Goal: Task Accomplishment & Management: Use online tool/utility

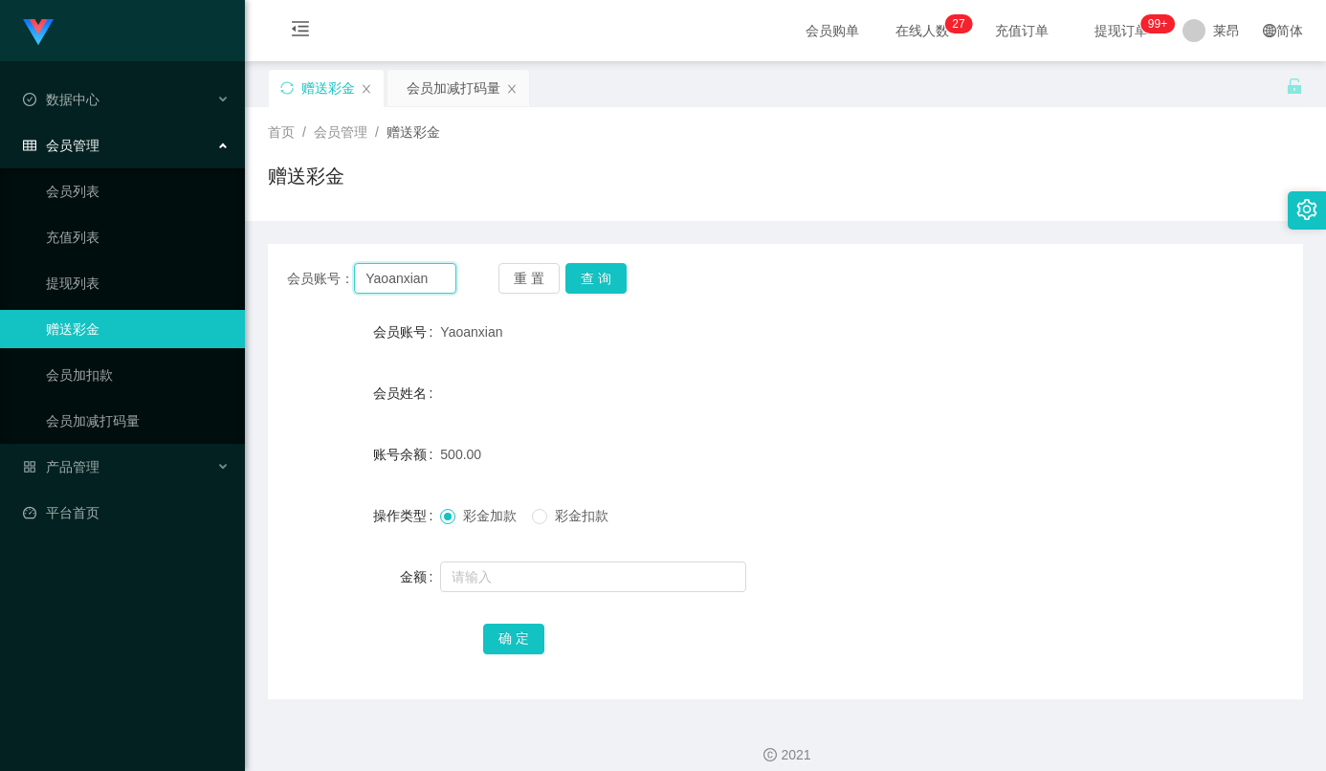
click at [383, 287] on input "Yaoanxian" at bounding box center [405, 278] width 102 height 31
paste input "LIJUNWU"
type input "LIJUNWU"
click at [610, 266] on button "查 询" at bounding box center [595, 278] width 61 height 31
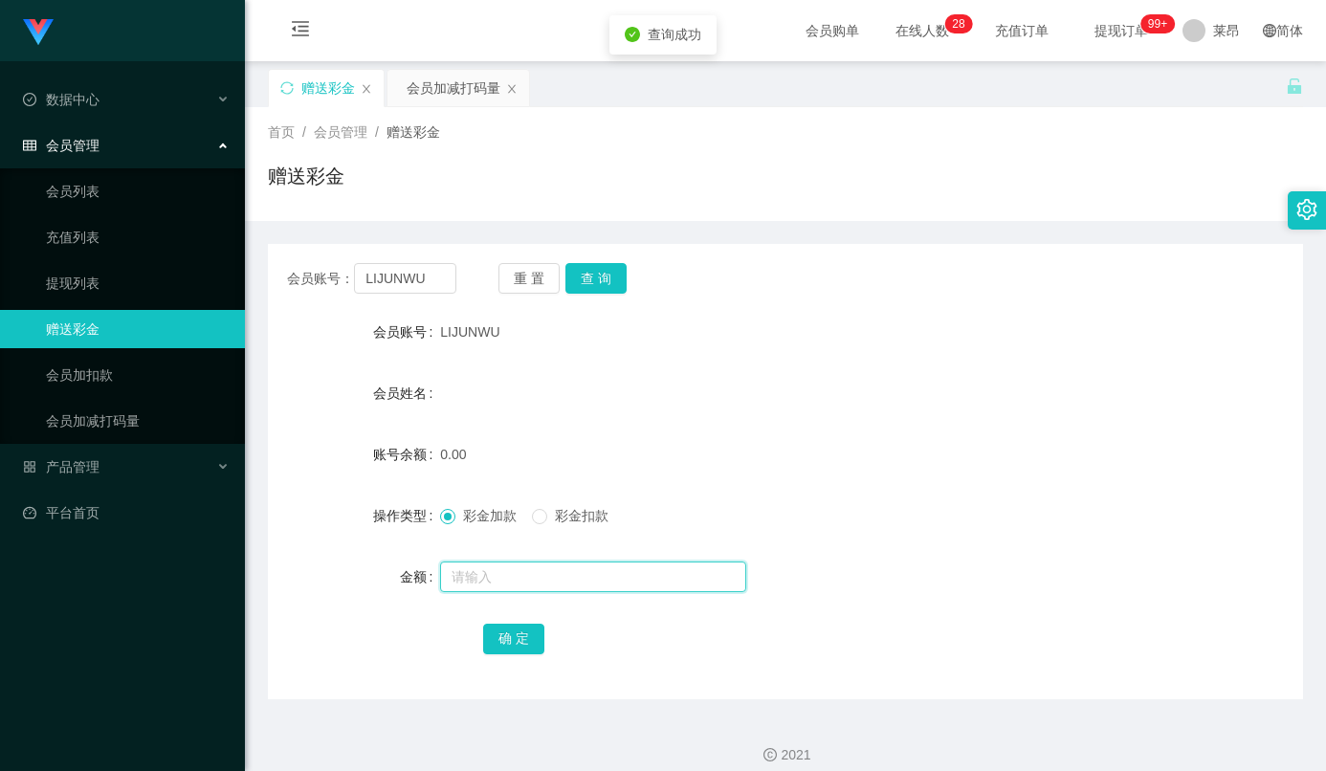
click at [564, 584] on input "text" at bounding box center [593, 577] width 306 height 31
type input "100"
click at [515, 641] on button "确 定" at bounding box center [513, 639] width 61 height 31
click at [874, 294] on div "会员账号： LIJUNWU 重 置 查 询" at bounding box center [785, 278] width 1035 height 31
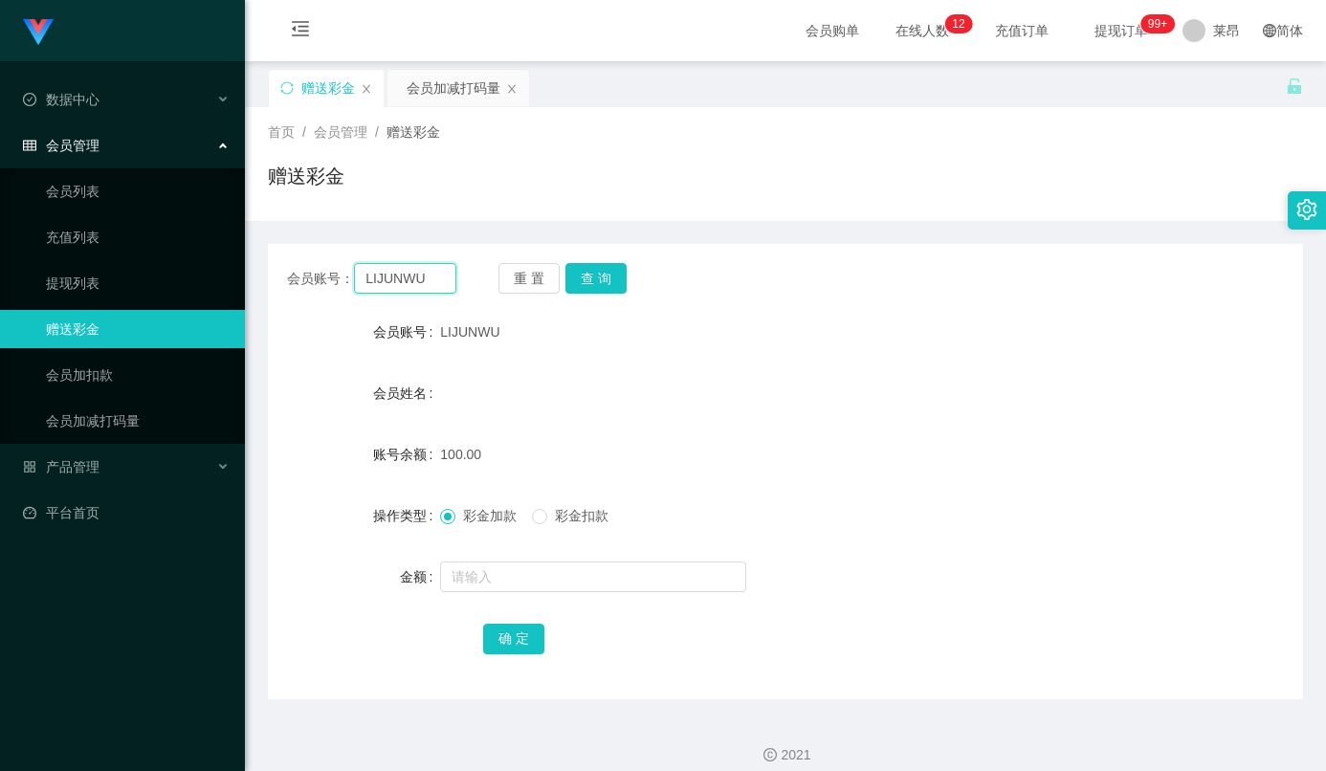
click at [413, 287] on input "LIJUNWU" at bounding box center [405, 278] width 102 height 31
click at [413, 281] on input "LIJUNWU" at bounding box center [405, 278] width 102 height 31
drag, startPoint x: 959, startPoint y: 207, endPoint x: 913, endPoint y: 197, distance: 46.9
click at [959, 207] on div "首页 / 会员管理 / 赠送彩金 / 赠送彩金" at bounding box center [785, 164] width 1081 height 114
click at [377, 289] on input "LIJUNWU" at bounding box center [405, 278] width 102 height 31
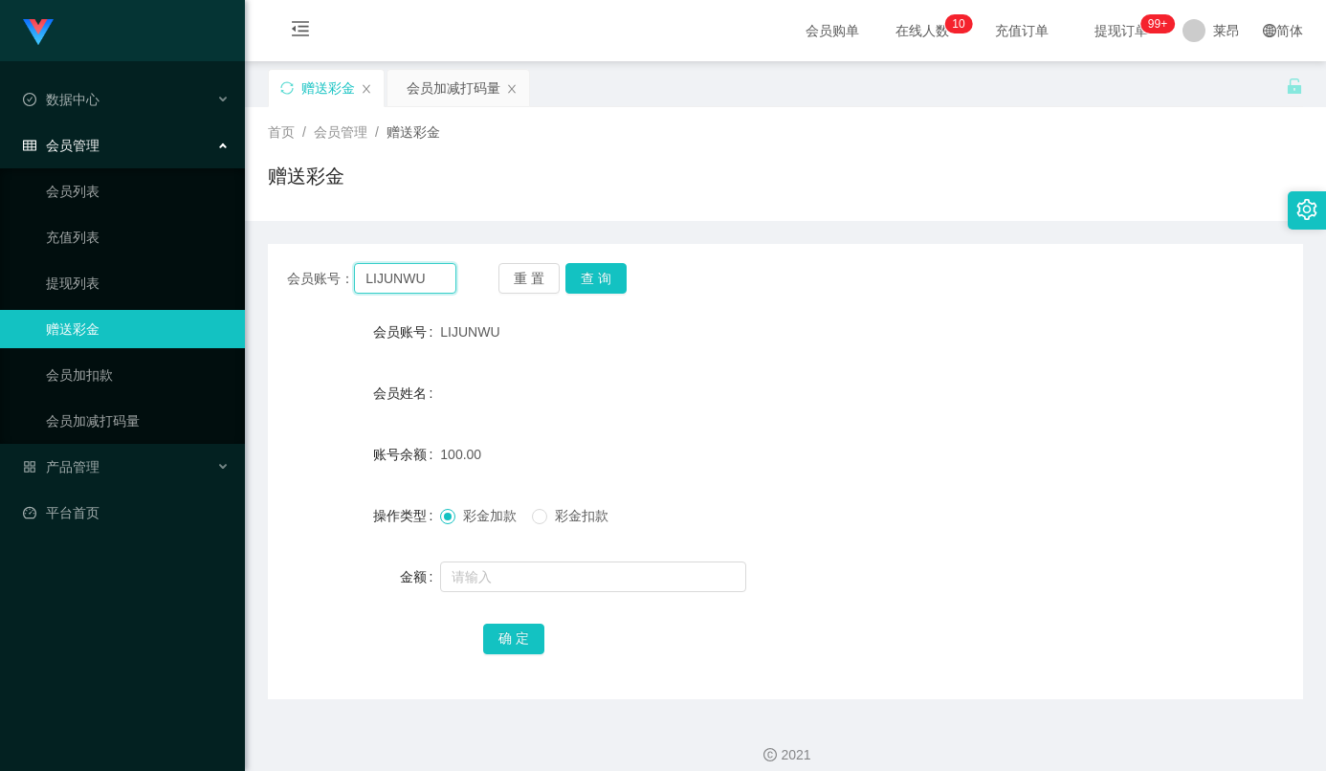
click at [377, 289] on input "LIJUNWU" at bounding box center [405, 278] width 102 height 31
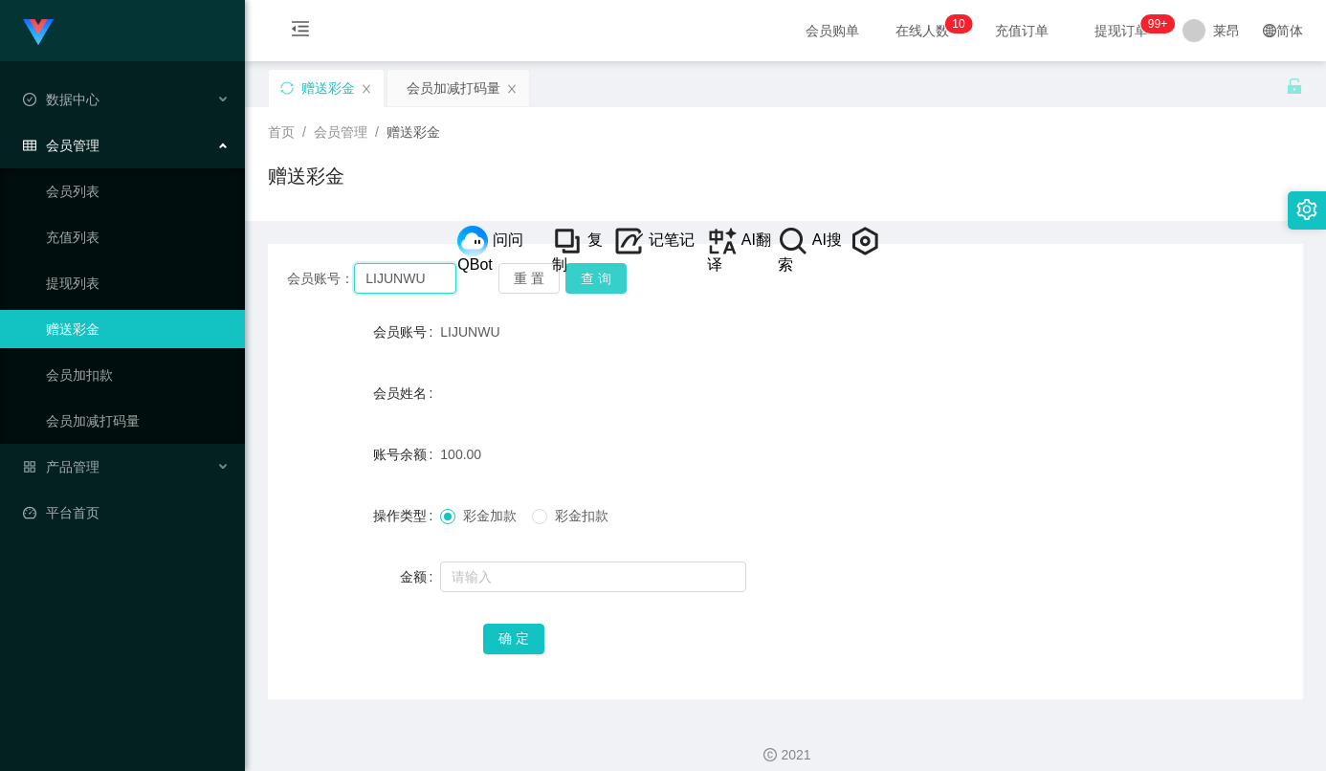
paste input "CS1269"
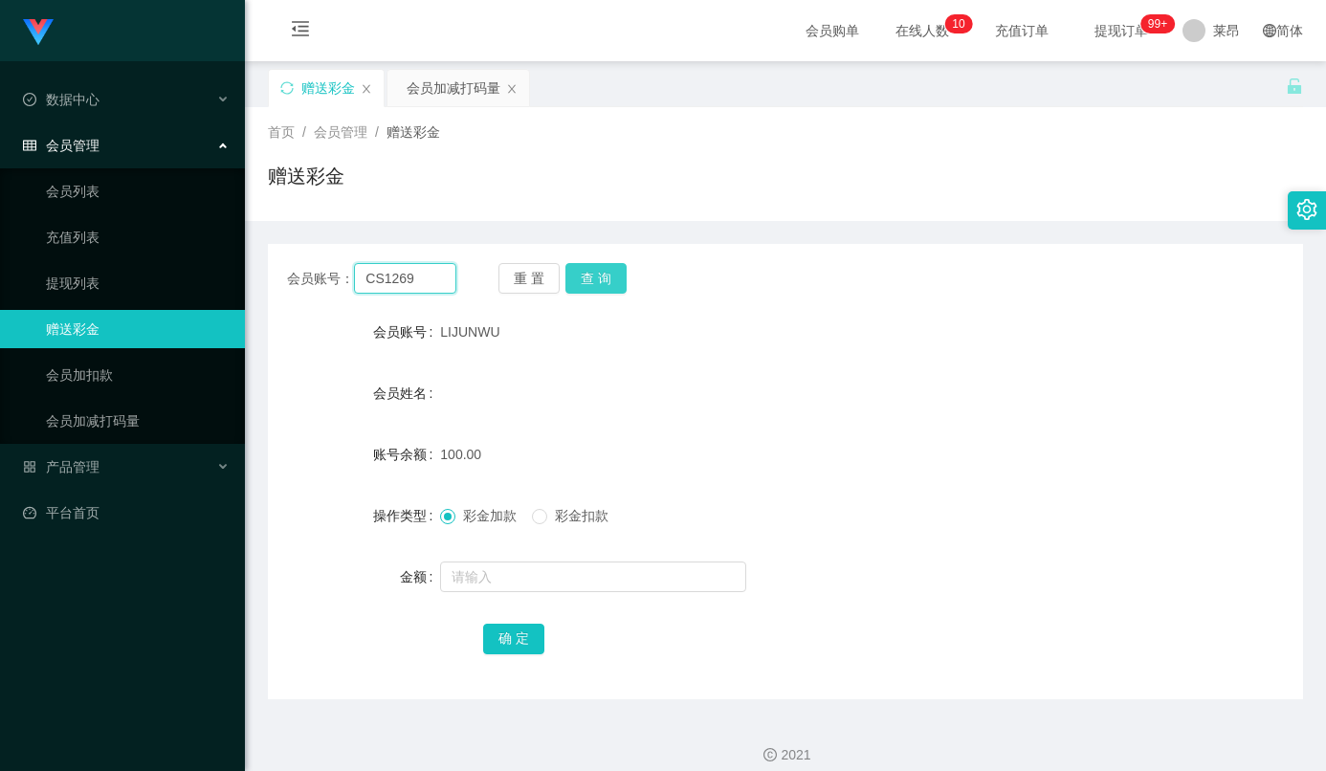
type input "CS1269"
drag, startPoint x: 605, startPoint y: 289, endPoint x: 593, endPoint y: 318, distance: 30.9
click at [605, 291] on button "查 询" at bounding box center [595, 278] width 61 height 31
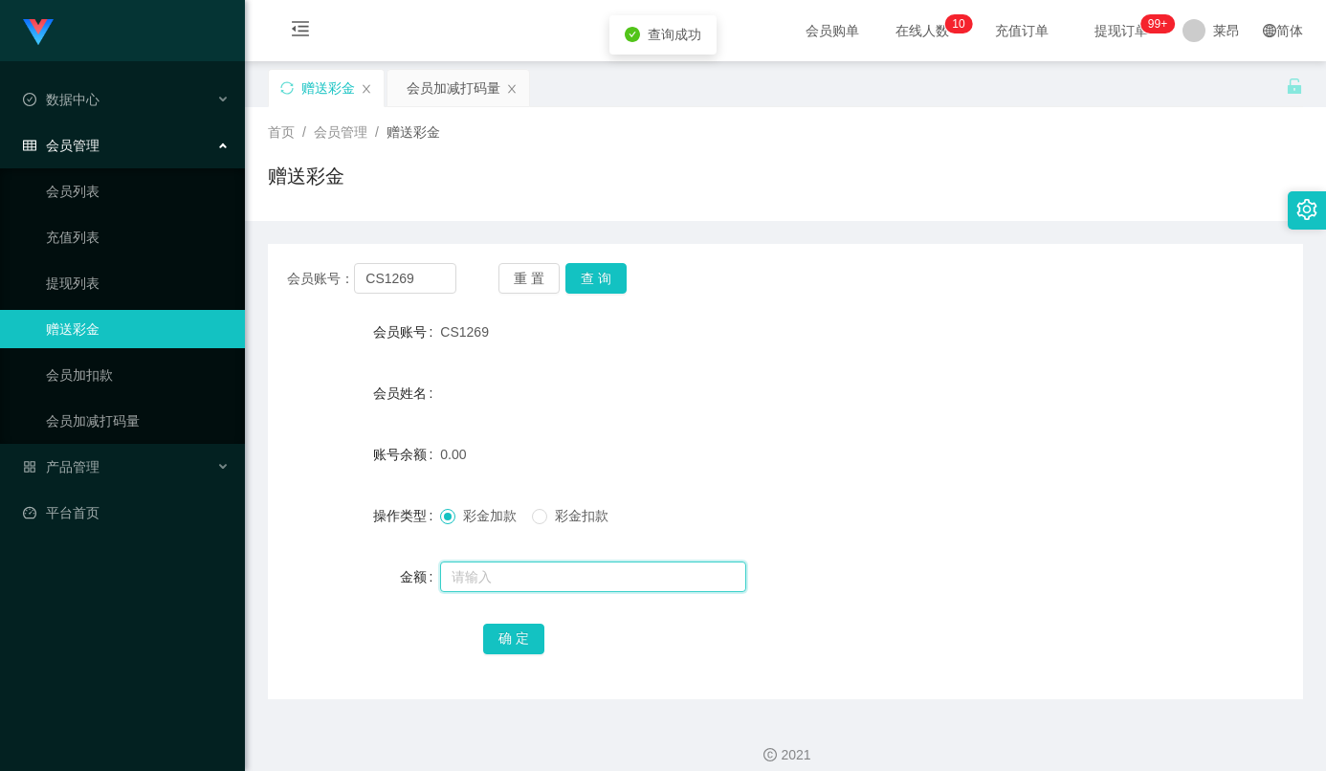
click at [557, 592] on input "text" at bounding box center [593, 577] width 306 height 31
type input "100"
click at [509, 654] on button "确 定" at bounding box center [513, 639] width 61 height 31
